Goal: Task Accomplishment & Management: Manage account settings

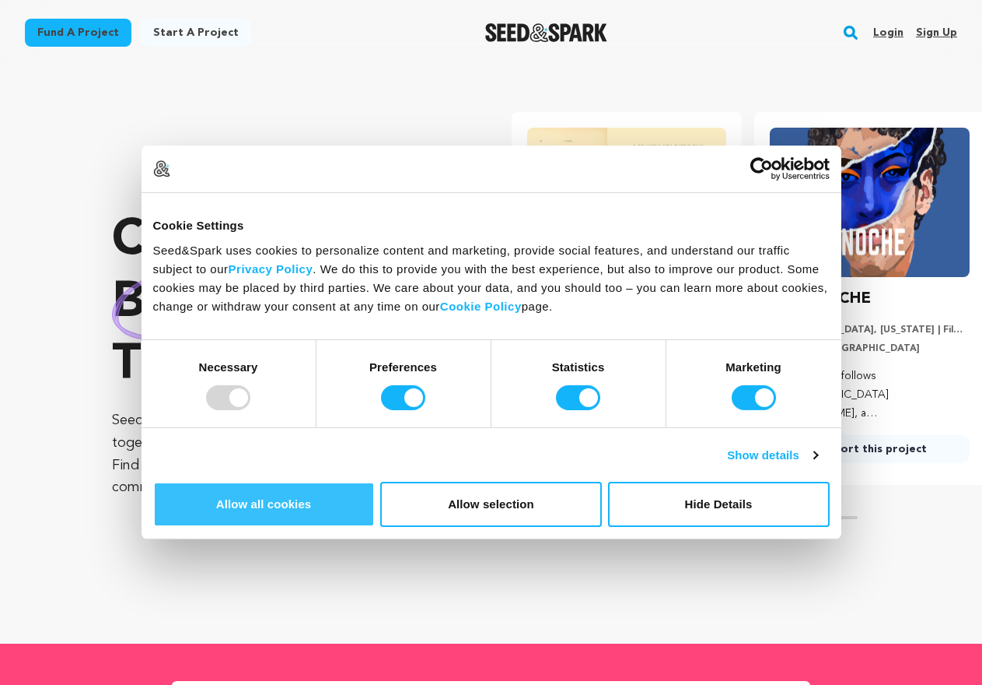
click at [375, 497] on button "Allow all cookies" at bounding box center [264, 504] width 222 height 45
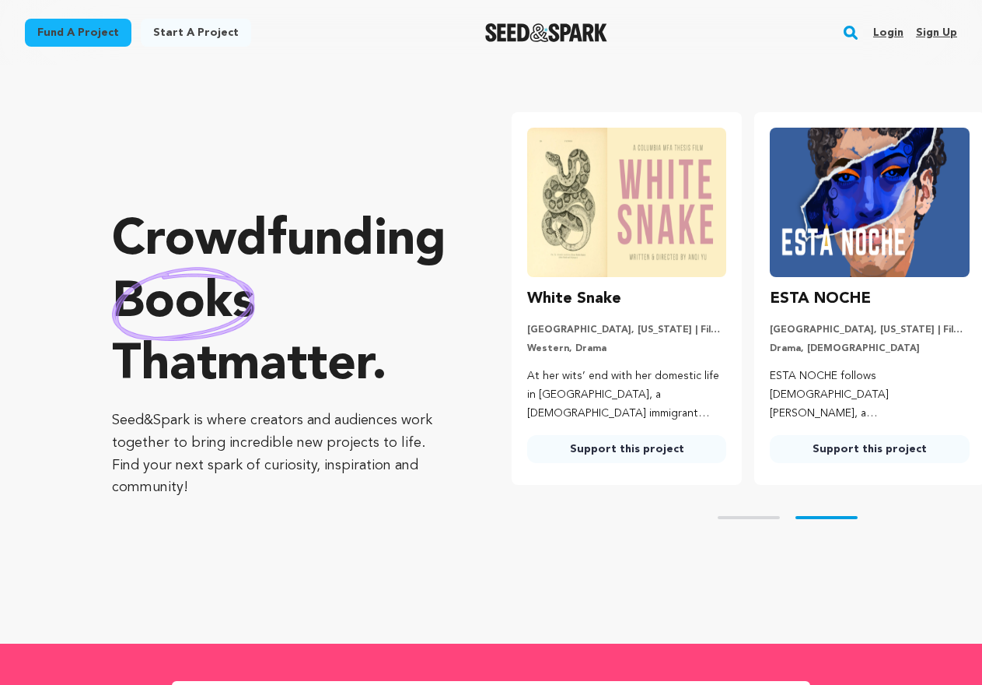
scroll to position [0, 256]
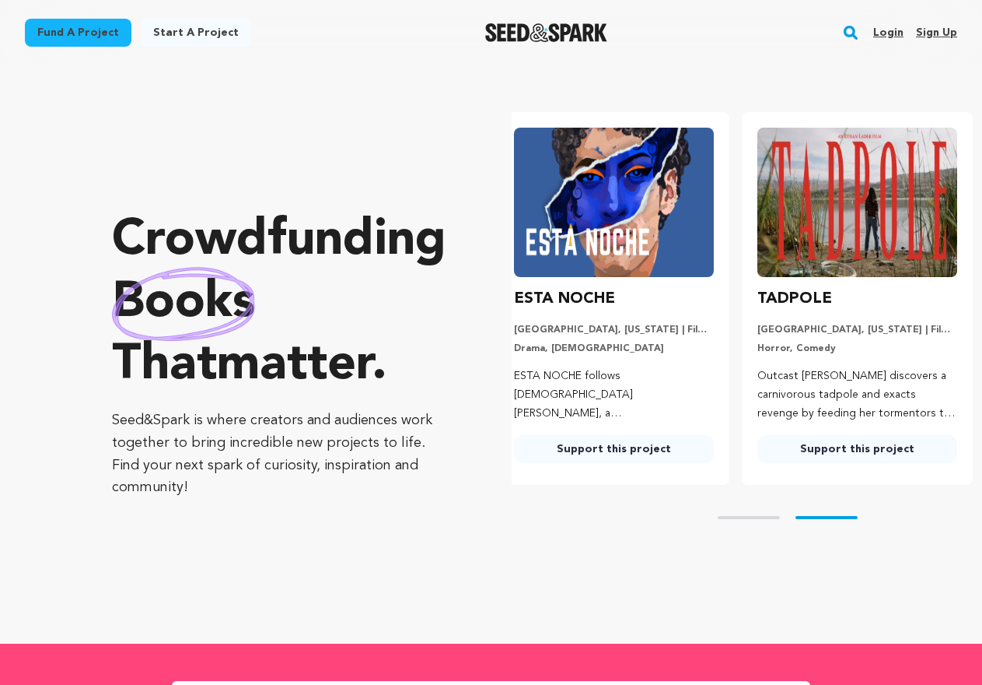
click at [945, 31] on link "Sign up" at bounding box center [936, 32] width 41 height 25
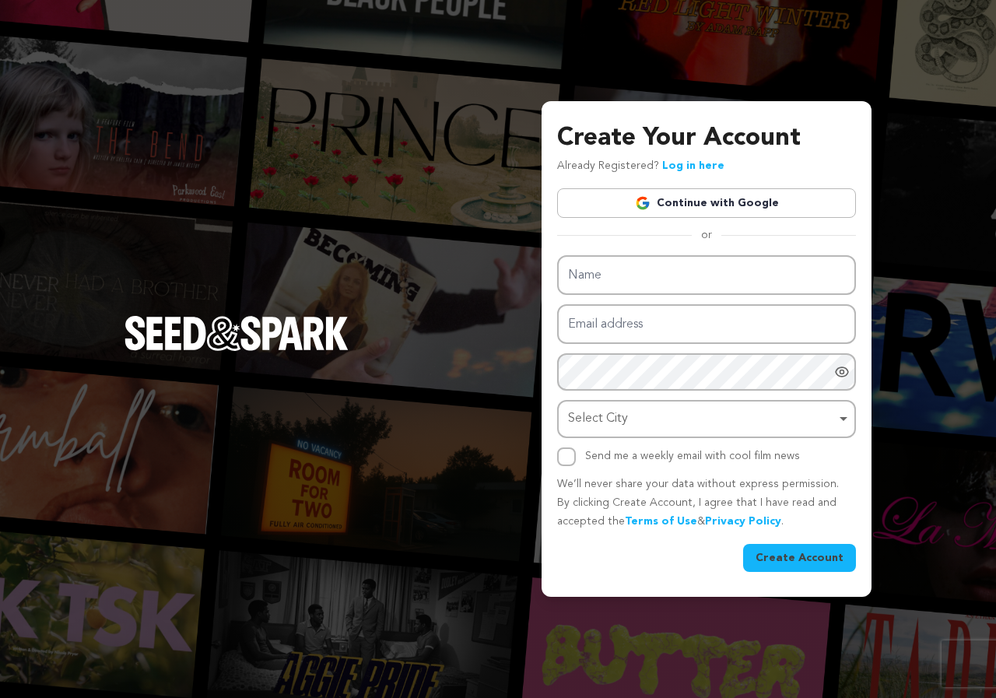
click at [740, 199] on link "Continue with Google" at bounding box center [706, 203] width 299 height 30
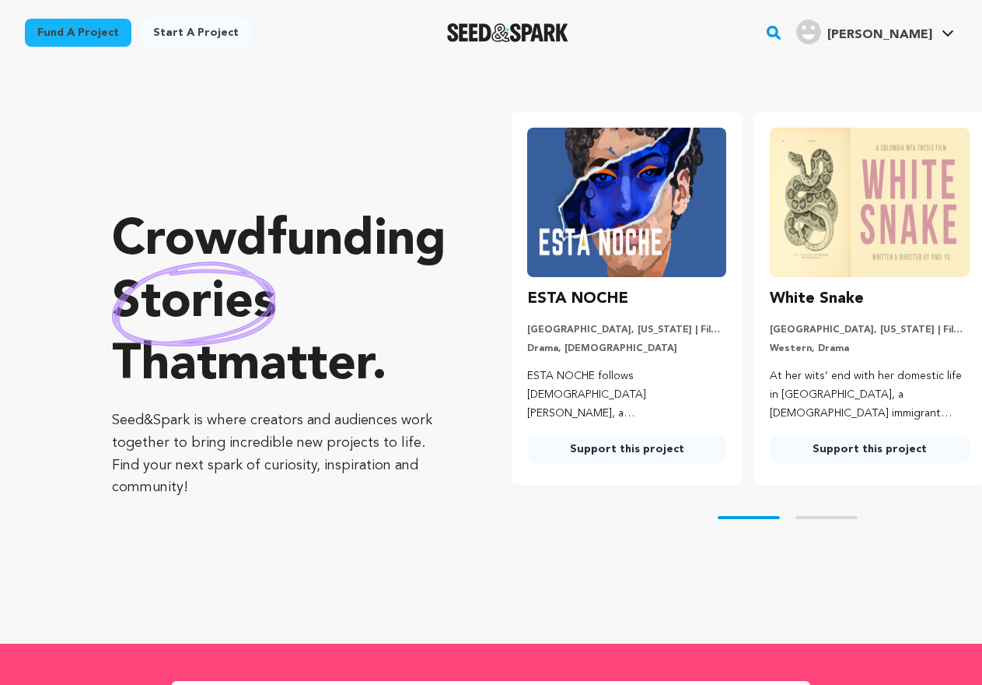
scroll to position [0, 256]
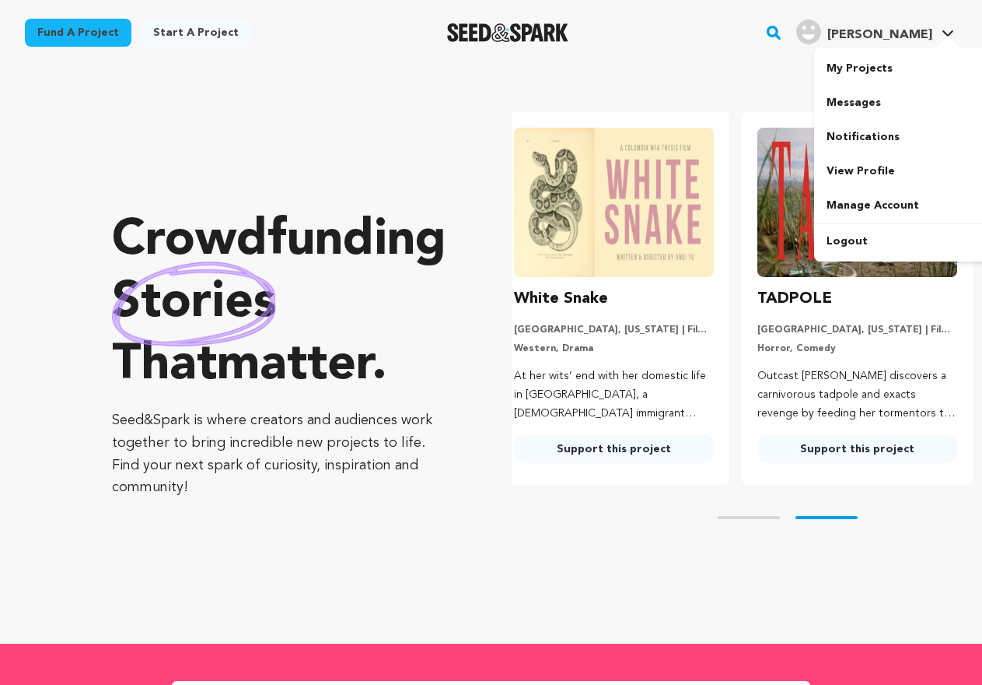
click at [889, 33] on div "[PERSON_NAME]" at bounding box center [865, 31] width 136 height 25
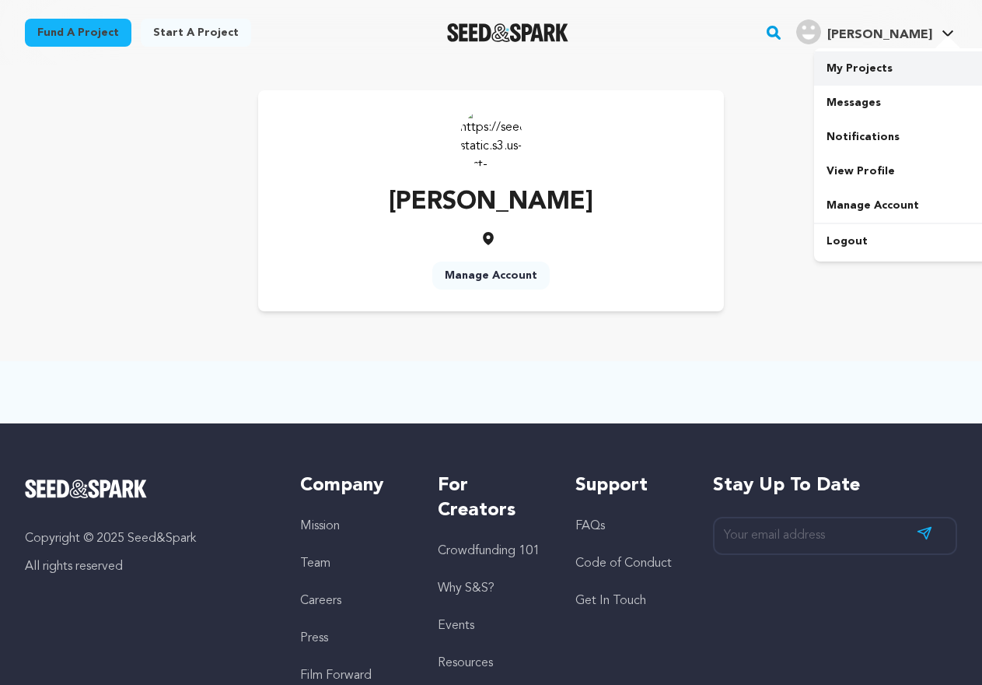
click at [870, 64] on link "My Projects" at bounding box center [901, 68] width 174 height 34
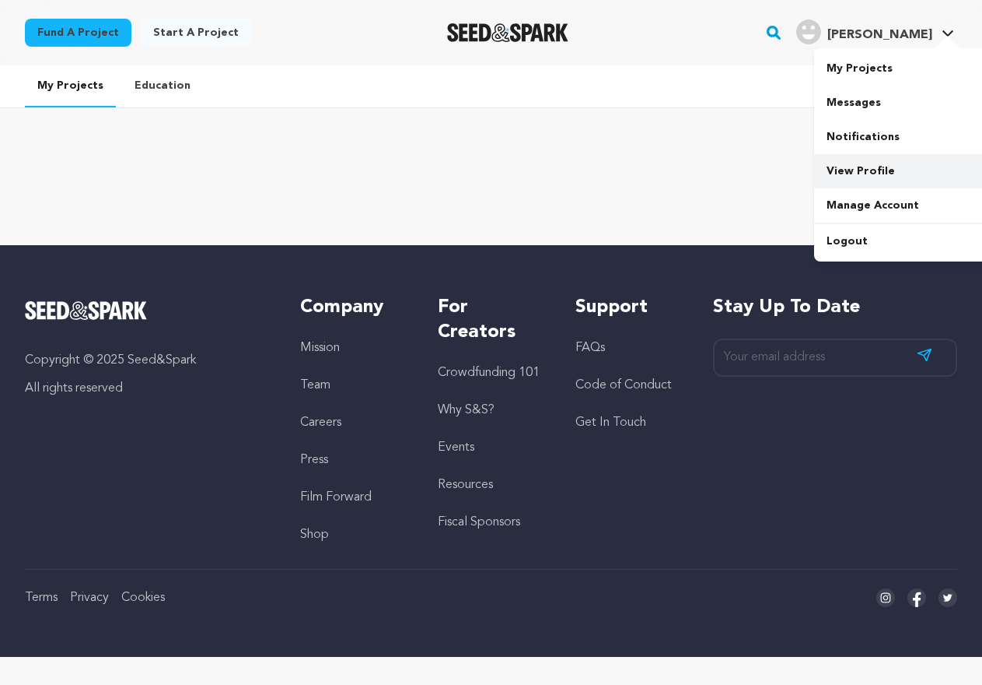
click at [863, 169] on link "View Profile" at bounding box center [901, 171] width 174 height 34
